Goal: Information Seeking & Learning: Find specific page/section

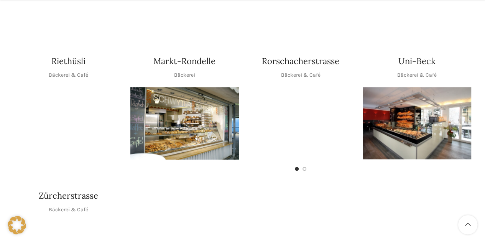
scroll to position [394, 0]
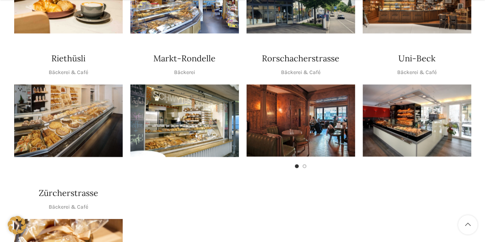
click at [387, 102] on img "1 / 1" at bounding box center [417, 120] width 109 height 72
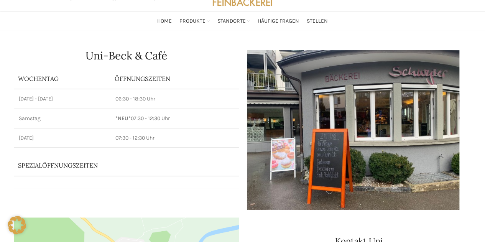
scroll to position [41, 0]
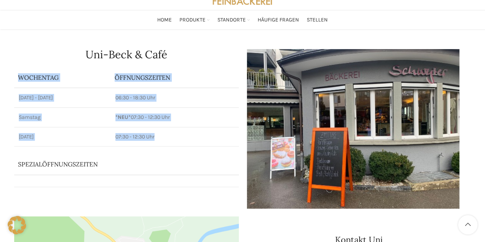
drag, startPoint x: 17, startPoint y: 81, endPoint x: 174, endPoint y: 150, distance: 171.7
click at [174, 150] on div "Uni-Beck & Café Wochentag ÖFFNUNGSZEITEN Montag - Freitag 06:30 - 18:30 Uhr Sam…" at bounding box center [126, 128] width 232 height 167
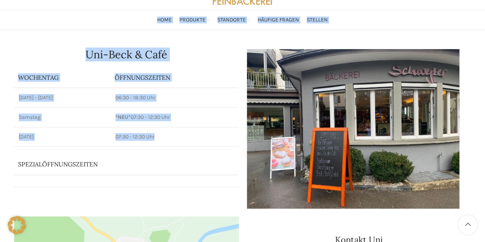
drag, startPoint x: 174, startPoint y: 150, endPoint x: 45, endPoint y: 29, distance: 176.9
click at [75, 59] on h1 "Uni-Beck & Café" at bounding box center [126, 54] width 225 height 11
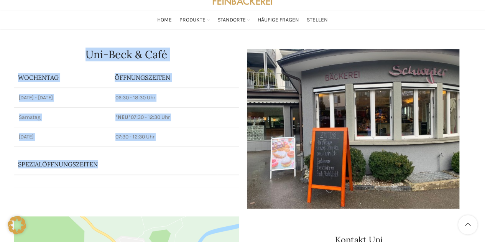
drag, startPoint x: 78, startPoint y: 55, endPoint x: 137, endPoint y: 158, distance: 118.7
click at [137, 158] on div "Uni-Beck & Café Wochentag ÖFFNUNGSZEITEN Montag - Freitag 06:30 - 18:30 Uhr Sam…" at bounding box center [126, 128] width 232 height 167
click at [137, 158] on th "Spezialöffnungszeiten" at bounding box center [115, 164] width 203 height 20
drag, startPoint x: 80, startPoint y: 45, endPoint x: 172, endPoint y: 153, distance: 141.8
click at [172, 153] on div "Uni-Beck & Café Wochentag ÖFFNUNGSZEITEN Montag - Freitag 06:30 - 18:30 Uhr Sam…" at bounding box center [126, 128] width 232 height 167
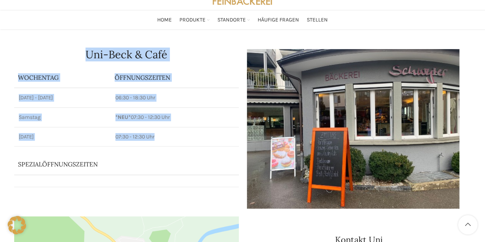
click at [172, 153] on div "Uni-Beck & Café Wochentag ÖFFNUNGSZEITEN Montag - Freitag 06:30 - 18:30 Uhr Sam…" at bounding box center [126, 128] width 232 height 167
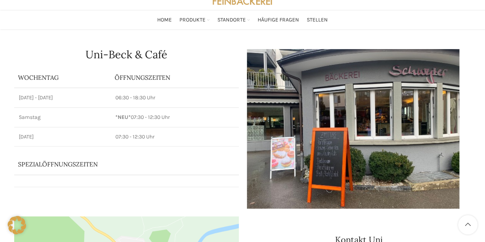
drag, startPoint x: 111, startPoint y: 110, endPoint x: 194, endPoint y: 126, distance: 85.1
click at [194, 126] on td "*NEU* 07:30 - 12:30 Uhr" at bounding box center [175, 117] width 128 height 20
drag, startPoint x: 103, startPoint y: 109, endPoint x: 186, endPoint y: 114, distance: 83.8
click at [186, 114] on tr "Samstag *NEU* 07:30 - 12:30 Uhr" at bounding box center [126, 117] width 225 height 20
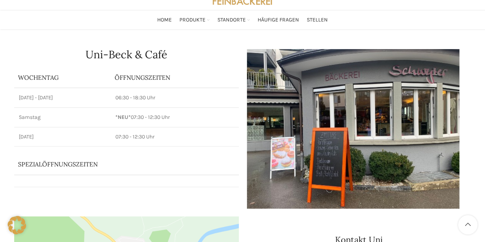
click at [186, 114] on p "*NEU* 07:30 - 12:30 Uhr" at bounding box center [174, 118] width 119 height 8
drag, startPoint x: 186, startPoint y: 114, endPoint x: 18, endPoint y: 74, distance: 173.3
click at [18, 74] on table "Wochentag ÖFFNUNGSZEITEN Montag - Freitag 06:30 - 18:30 Uhr Samstag *NEU* 07:30…" at bounding box center [126, 107] width 225 height 79
click at [18, 74] on p "Wochentag" at bounding box center [62, 77] width 89 height 8
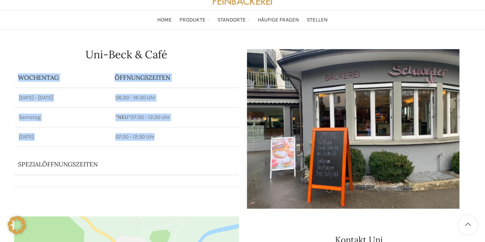
drag, startPoint x: 18, startPoint y: 74, endPoint x: 155, endPoint y: 129, distance: 147.9
click at [155, 129] on table "Wochentag ÖFFNUNGSZEITEN Montag - Freitag 06:30 - 18:30 Uhr Samstag *NEU* 07:30…" at bounding box center [126, 107] width 225 height 79
click at [166, 135] on p "07:30 - 12:30 Uhr" at bounding box center [174, 137] width 119 height 8
drag, startPoint x: 166, startPoint y: 135, endPoint x: 12, endPoint y: 66, distance: 168.6
click at [12, 66] on div "Uni-Beck & Café Wochentag ÖFFNUNGSZEITEN Montag - Freitag 06:30 - 18:30 Uhr Sam…" at bounding box center [126, 128] width 232 height 167
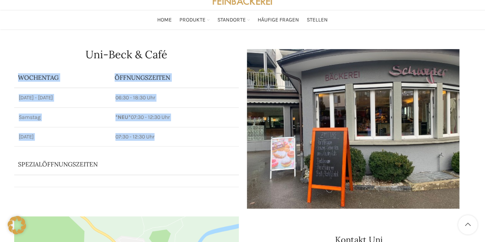
click at [12, 66] on div "Uni-Beck & Café Wochentag ÖFFNUNGSZEITEN Montag - Freitag 06:30 - 18:30 Uhr Sam…" at bounding box center [126, 128] width 232 height 167
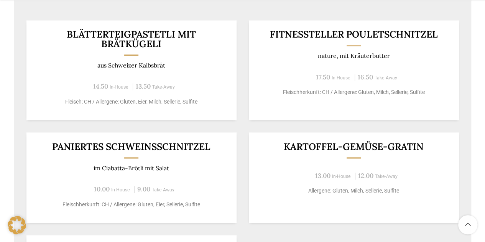
scroll to position [468, 0]
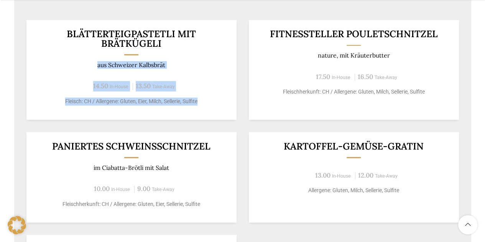
drag, startPoint x: 21, startPoint y: 48, endPoint x: 201, endPoint y: 102, distance: 188.3
click at [201, 102] on div "BLÄTTERTEIGPASTETLI MIT BRÄTKÜGELI aus Schweizer Kalbsbrät 14.50 In-House 13.50…" at bounding box center [242, 173] width 457 height 330
click at [201, 102] on p "Fleisch: CH / Allergene: Gluten, Eier, Milch, Sellerie, Sulfite" at bounding box center [131, 101] width 191 height 8
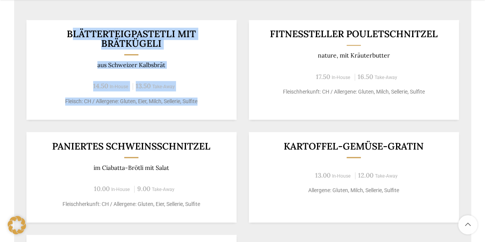
drag, startPoint x: 201, startPoint y: 102, endPoint x: 71, endPoint y: 22, distance: 153.0
click at [71, 22] on div "BLÄTTERTEIGPASTETLI MIT BRÄTKÜGELI aus Schweizer Kalbsbrät 14.50 In-House 13.50…" at bounding box center [131, 70] width 210 height 100
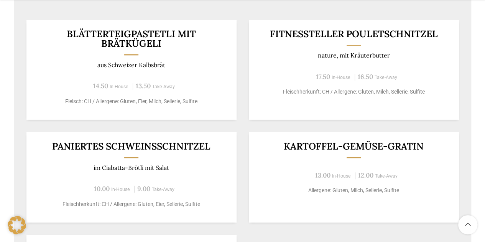
click at [59, 30] on h3 "BLÄTTERTEIGPASTETLI MIT BRÄTKÜGELI" at bounding box center [131, 38] width 191 height 19
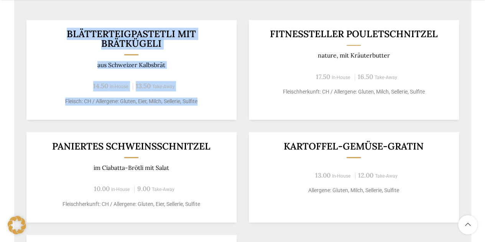
drag, startPoint x: 59, startPoint y: 30, endPoint x: 211, endPoint y: 107, distance: 170.3
click at [211, 107] on div "BLÄTTERTEIGPASTETLI MIT BRÄTKÜGELI aus Schweizer Kalbsbrät 14.50 In-House 13.50…" at bounding box center [131, 70] width 210 height 100
drag, startPoint x: 211, startPoint y: 107, endPoint x: 60, endPoint y: 25, distance: 172.2
click at [60, 25] on div "BLÄTTERTEIGPASTETLI MIT BRÄTKÜGELI aus Schweizer Kalbsbrät 14.50 In-House 13.50…" at bounding box center [131, 70] width 210 height 100
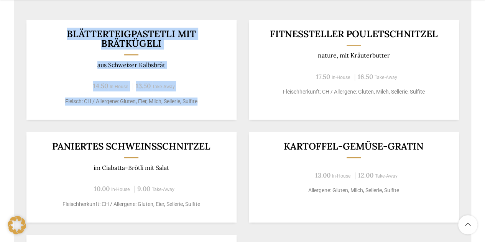
click at [60, 25] on div "BLÄTTERTEIGPASTETLI MIT BRÄTKÜGELI aus Schweizer Kalbsbrät 14.50 In-House 13.50…" at bounding box center [131, 70] width 210 height 100
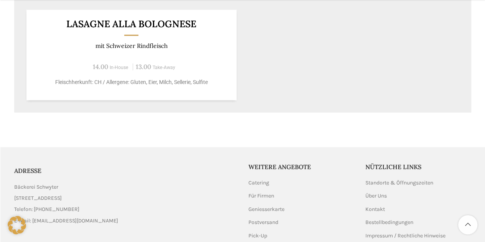
scroll to position [697, 0]
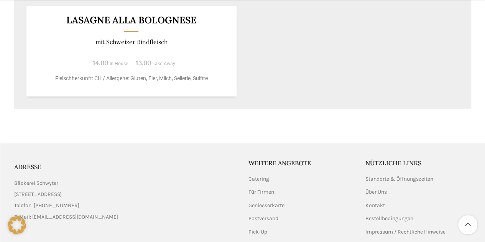
click at [210, 52] on div "Lasagne alla Bolognese mit Schweizer Rindfleisch 14.00 In-House 13.00 Take-Away…" at bounding box center [131, 51] width 210 height 91
